Goal: Find specific page/section

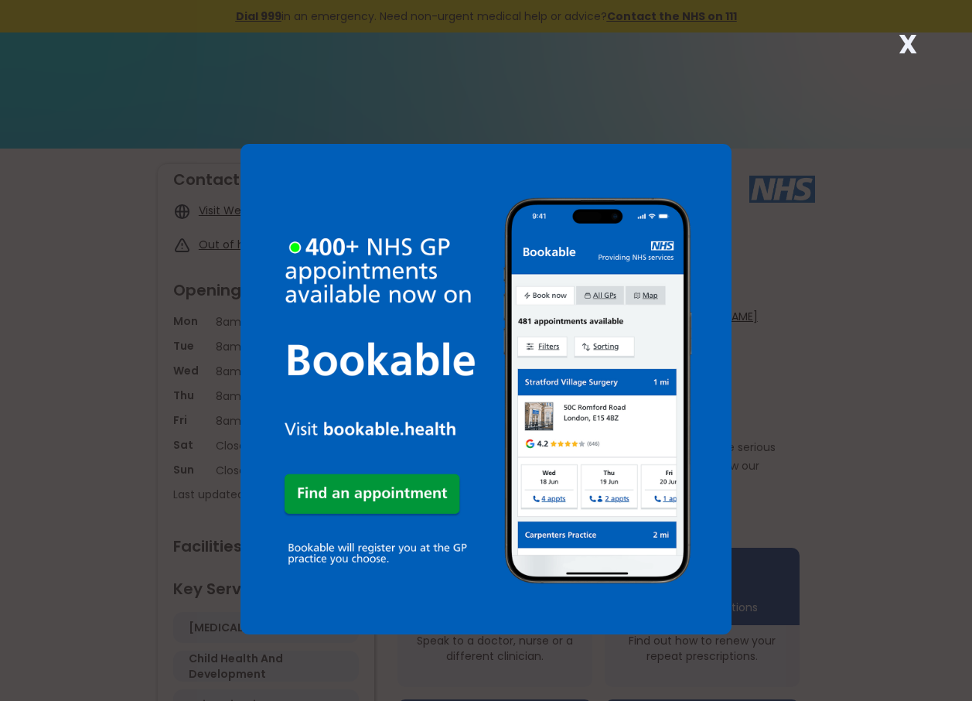
click at [906, 50] on strong "X" at bounding box center [908, 44] width 19 height 37
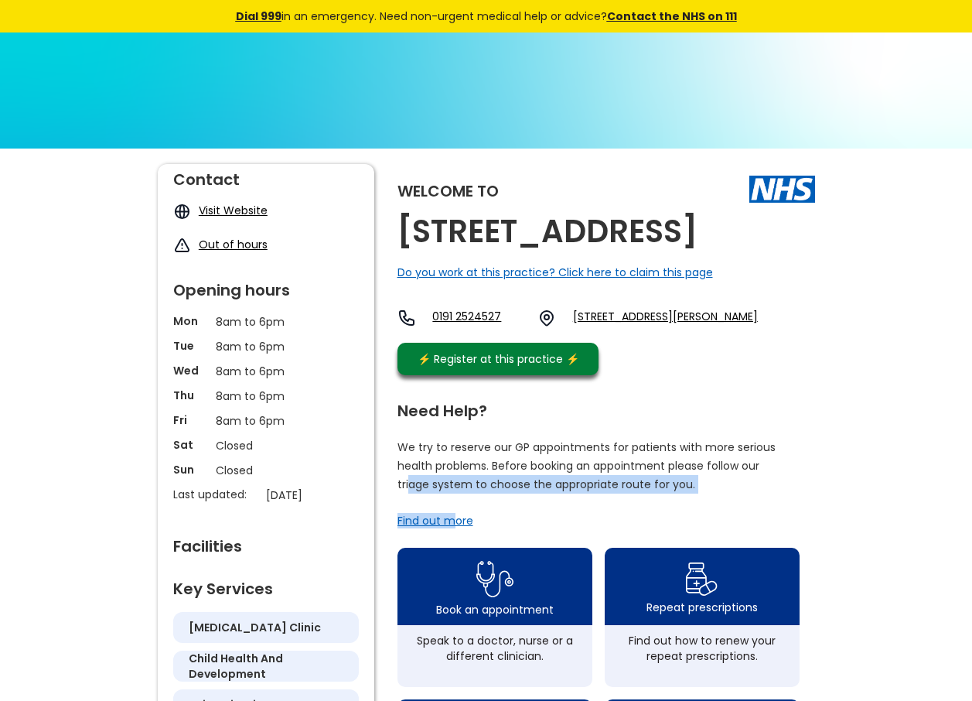
drag, startPoint x: 411, startPoint y: 500, endPoint x: 459, endPoint y: 540, distance: 62.6
click at [459, 540] on div "Need Help? We try to reserve our GP appointments for patients with more serious…" at bounding box center [606, 616] width 418 height 443
click at [657, 524] on div "Need Help? We try to reserve our GP appointments for patients with more serious…" at bounding box center [606, 616] width 418 height 443
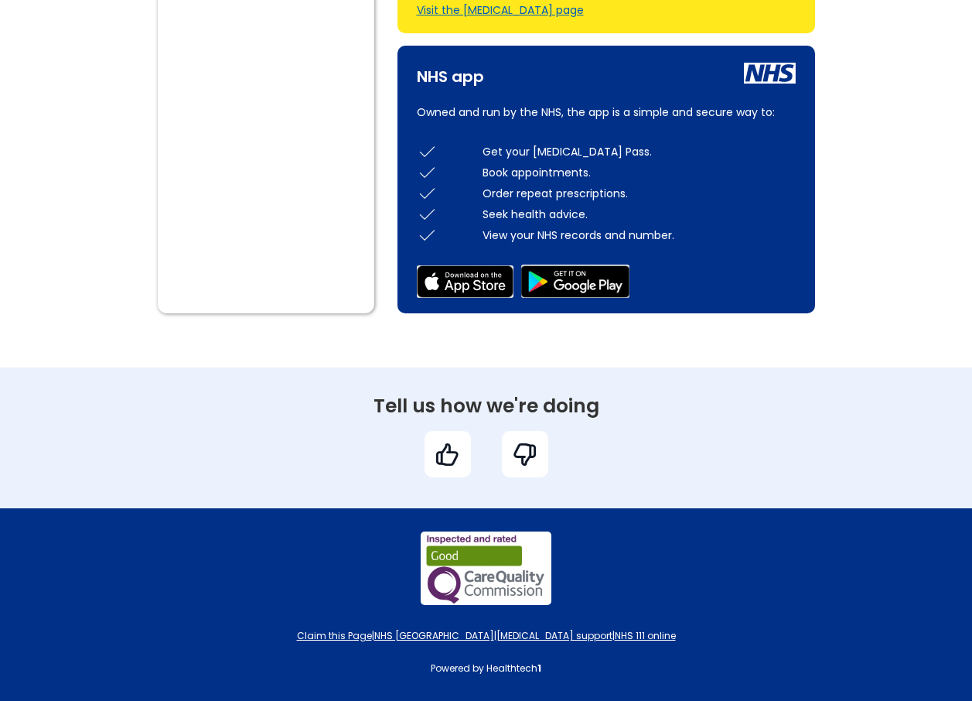
scroll to position [996, 0]
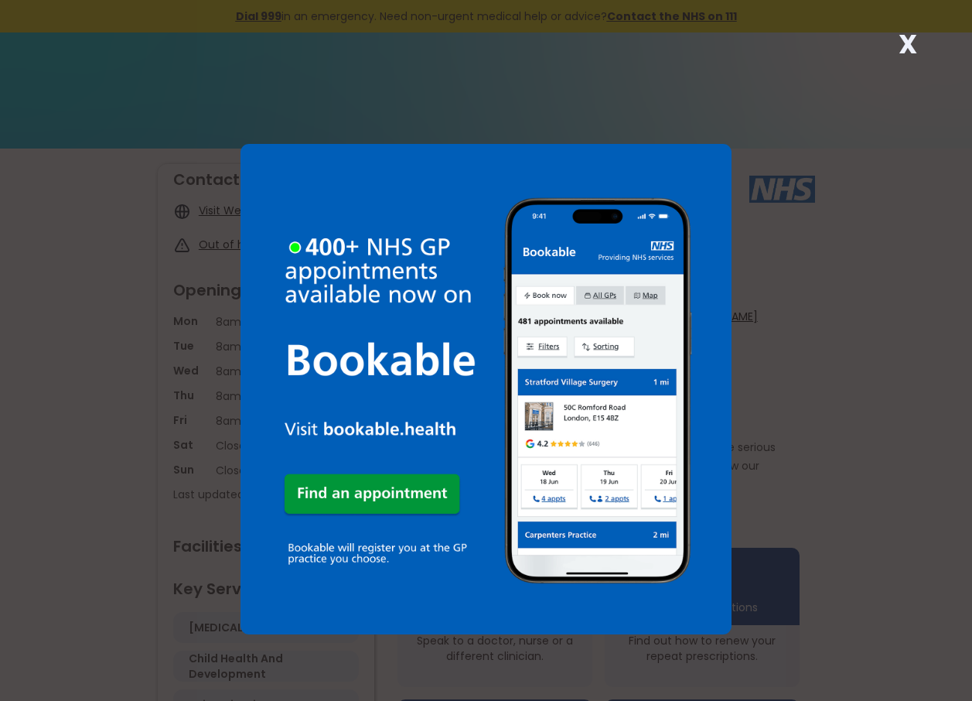
click at [902, 44] on strong "X" at bounding box center [908, 44] width 19 height 37
